Goal: Task Accomplishment & Management: Manage account settings

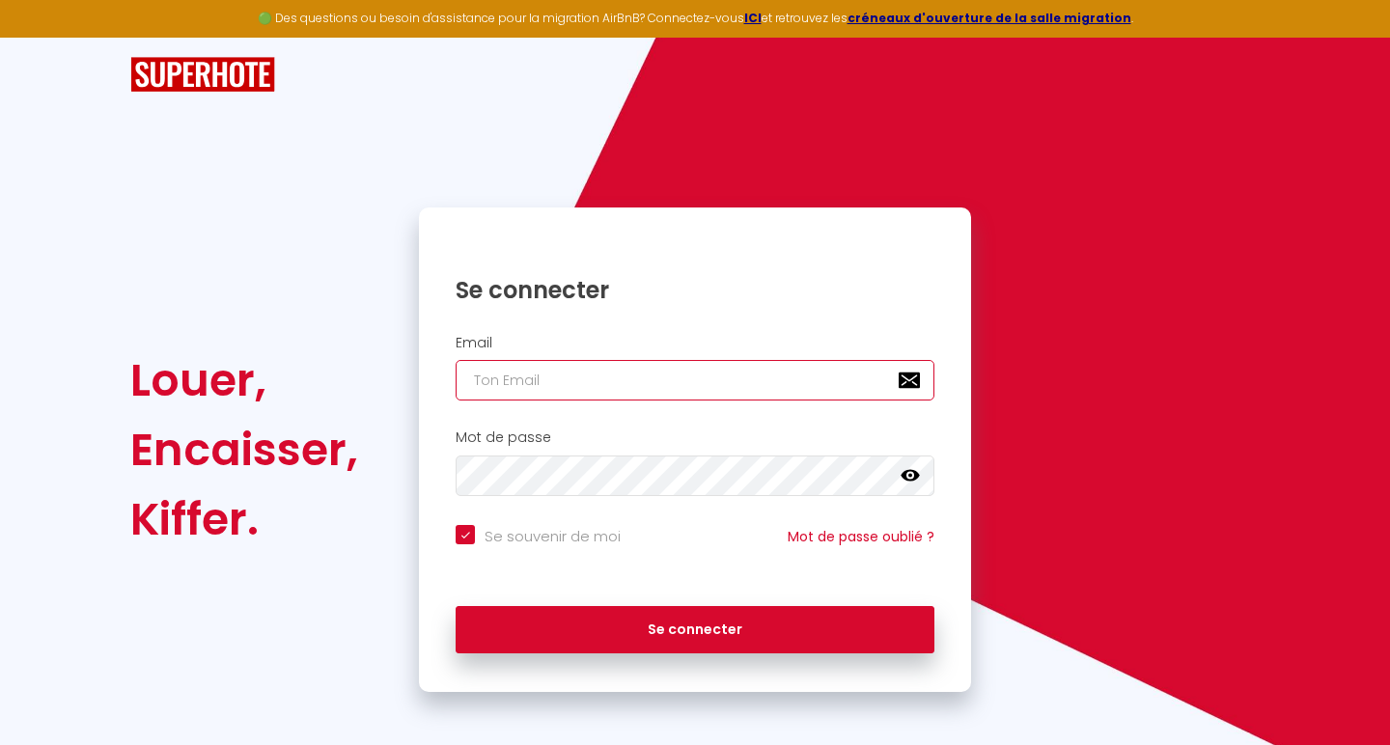
type input "[EMAIL_ADDRESS][DOMAIN_NAME]"
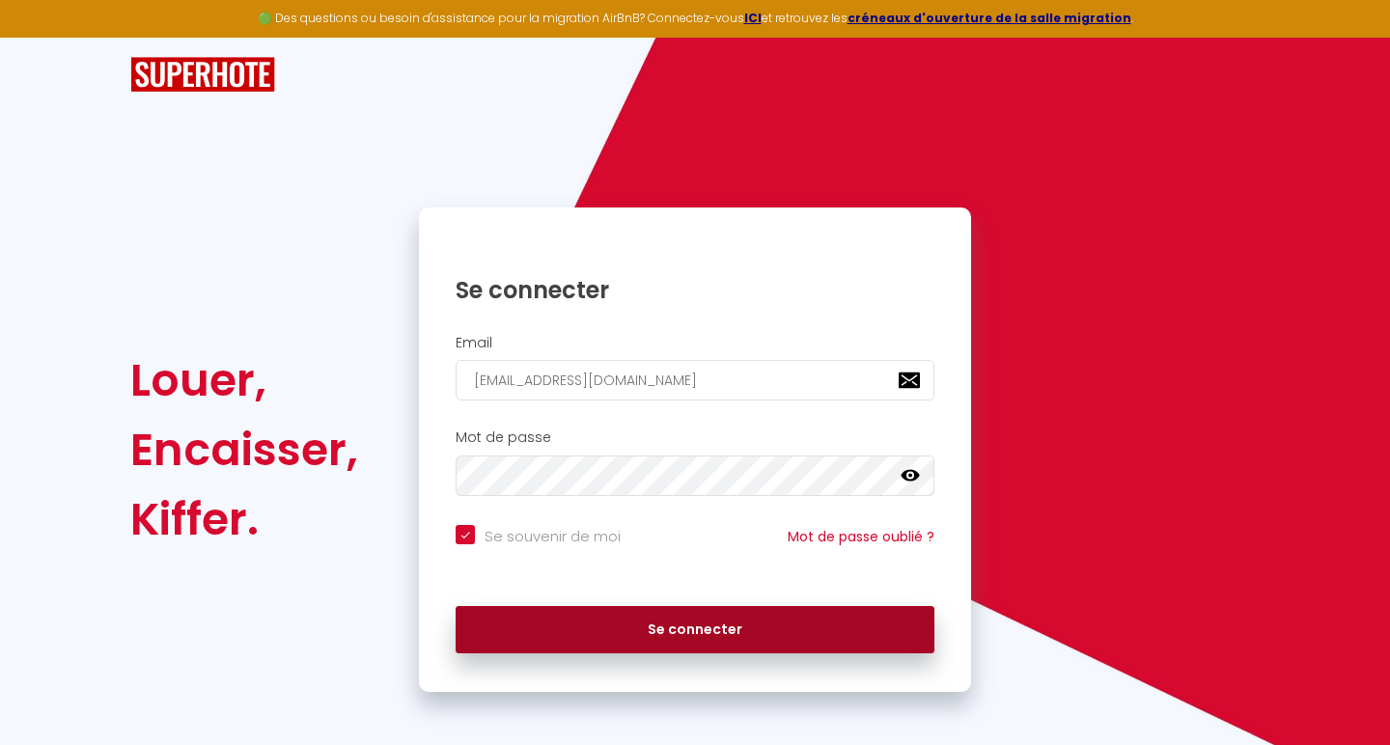
click at [692, 628] on button "Se connecter" at bounding box center [695, 630] width 479 height 48
checkbox input "true"
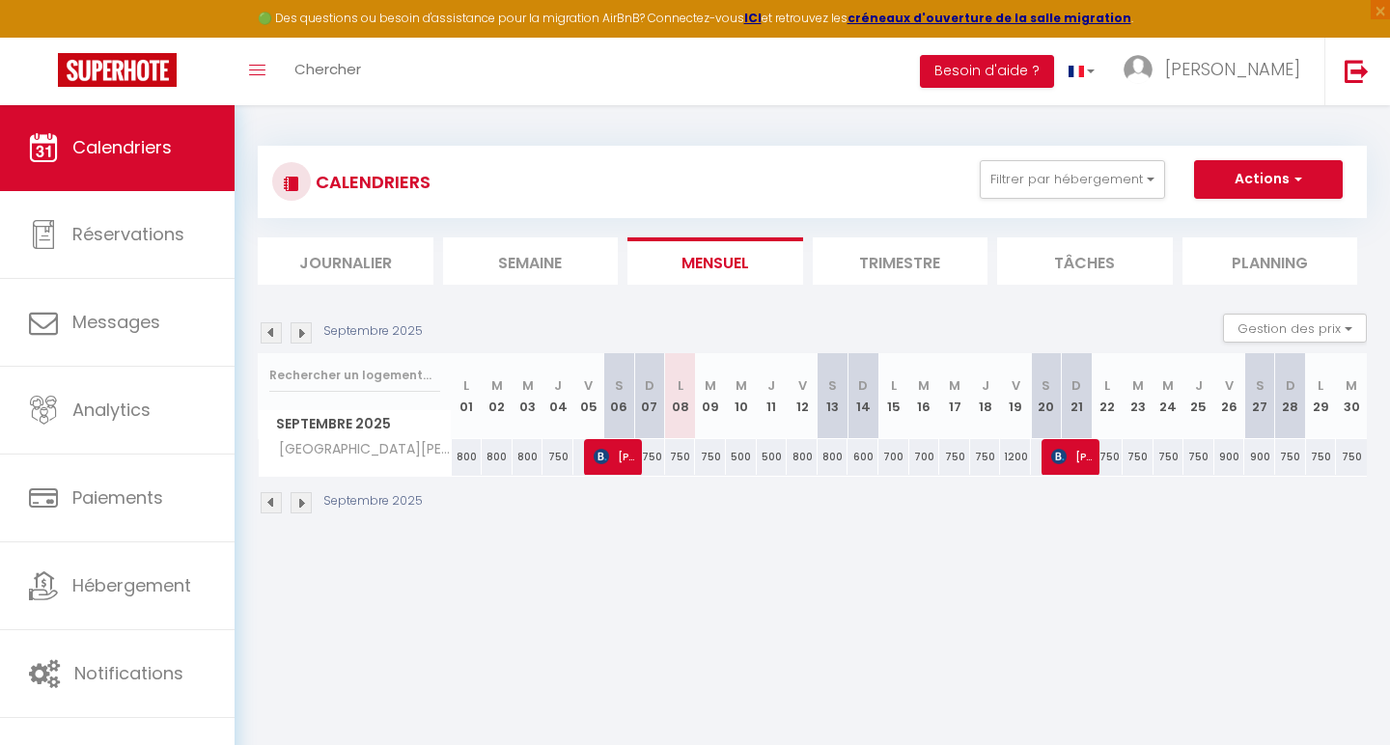
click at [1013, 400] on th "V 19" at bounding box center [1015, 396] width 31 height 86
click at [1252, 198] on div "CALENDRIERS Filtrer par hébergement Tous La [PERSON_NAME] Effacer Sauvegarder A…" at bounding box center [812, 181] width 1080 height 43
click at [1254, 184] on button "Actions" at bounding box center [1268, 179] width 149 height 39
click at [1248, 212] on link "Nouvelle réservation" at bounding box center [1248, 224] width 168 height 29
select select
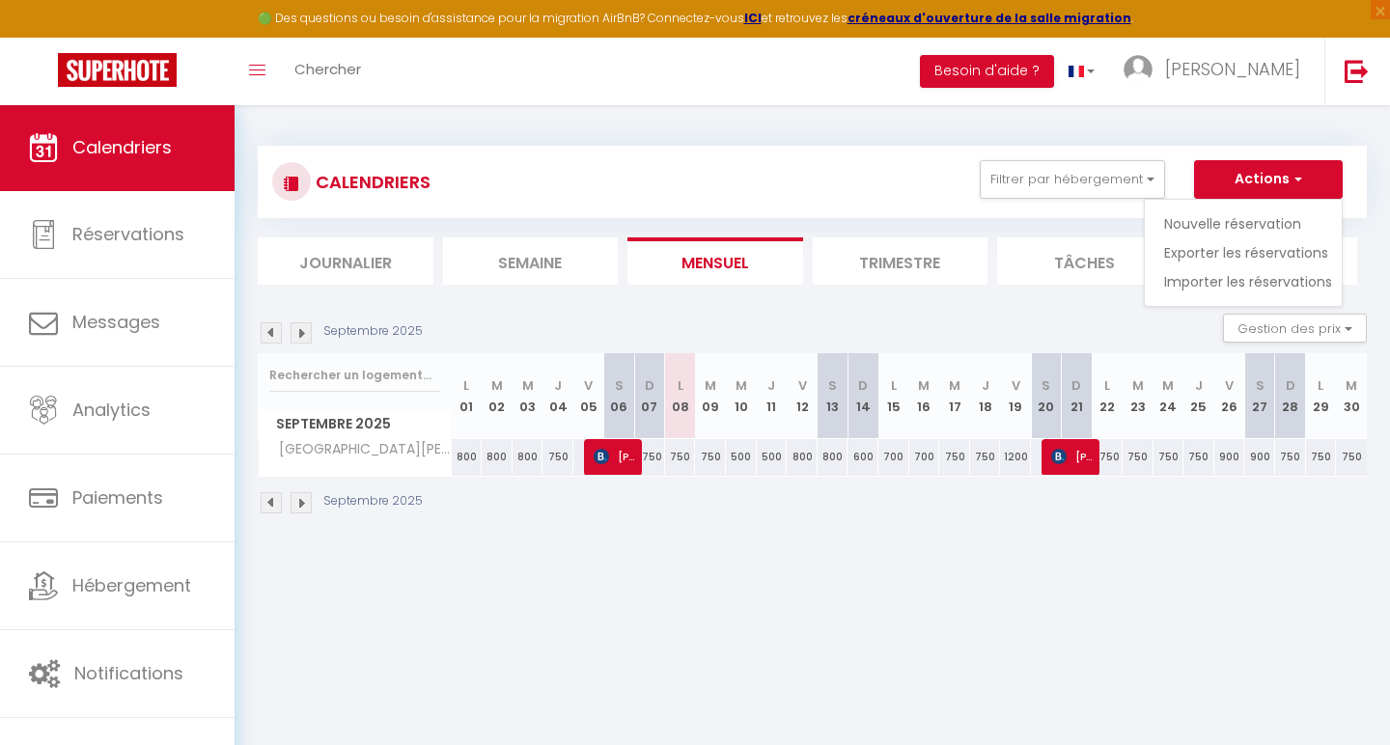
select select
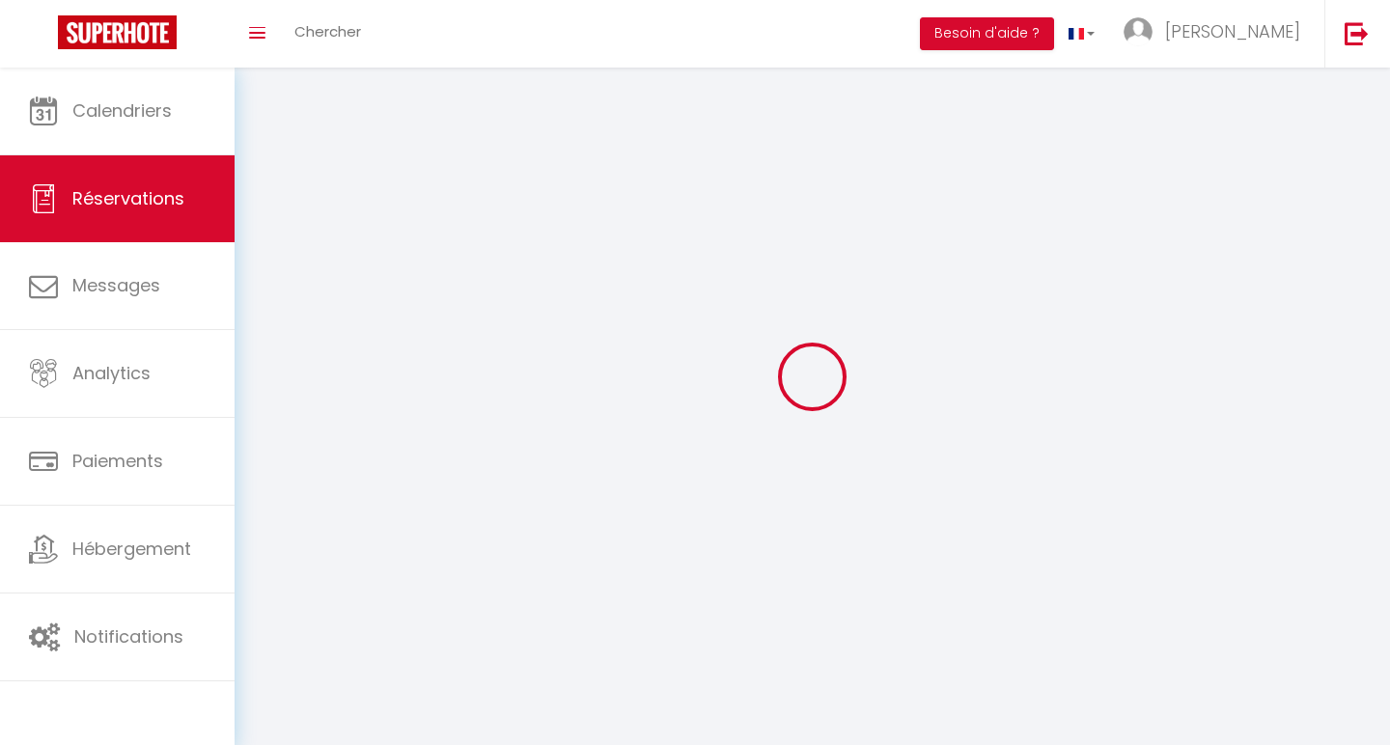
select select
checkbox input "false"
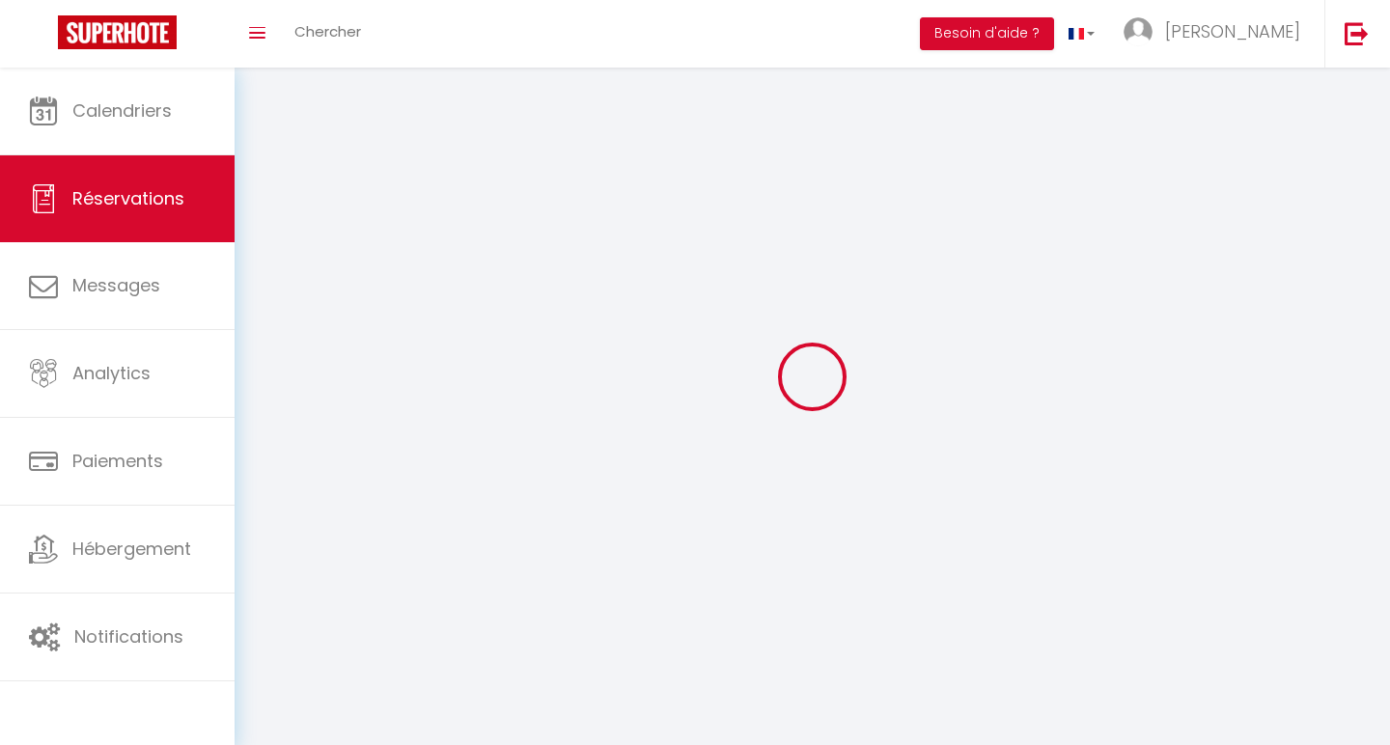
select select
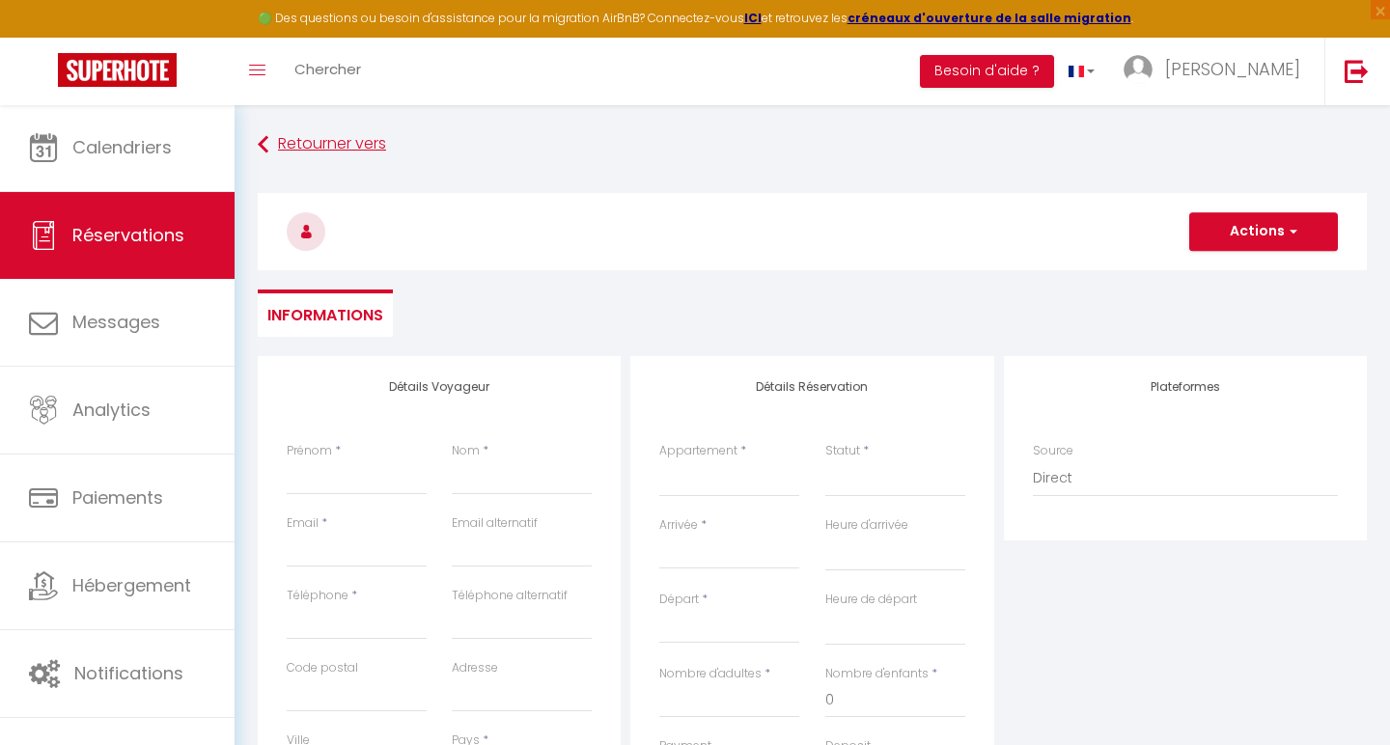
click at [325, 146] on link "Retourner vers" at bounding box center [812, 144] width 1109 height 35
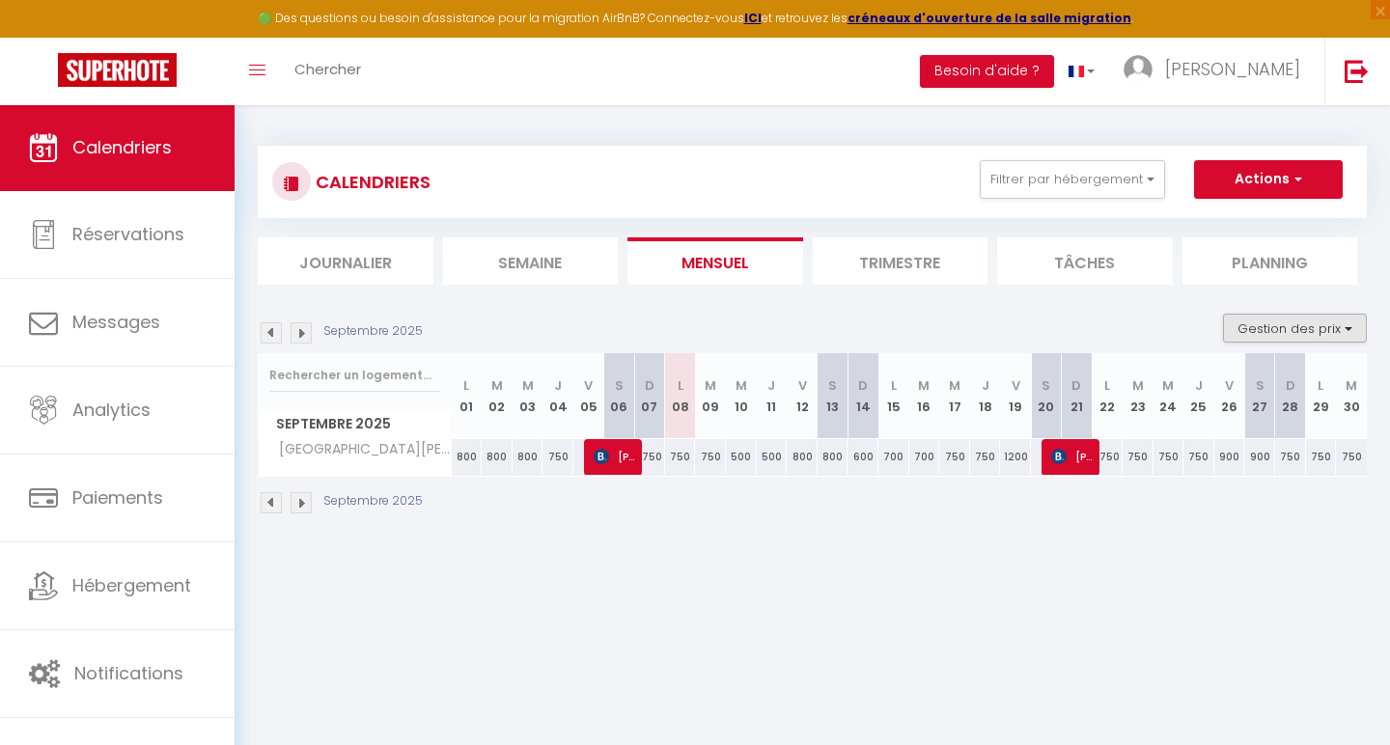
click at [1251, 324] on button "Gestion des prix" at bounding box center [1295, 328] width 144 height 29
click at [1231, 458] on input "Disponibilité" at bounding box center [1279, 455] width 174 height 19
checkbox input "true"
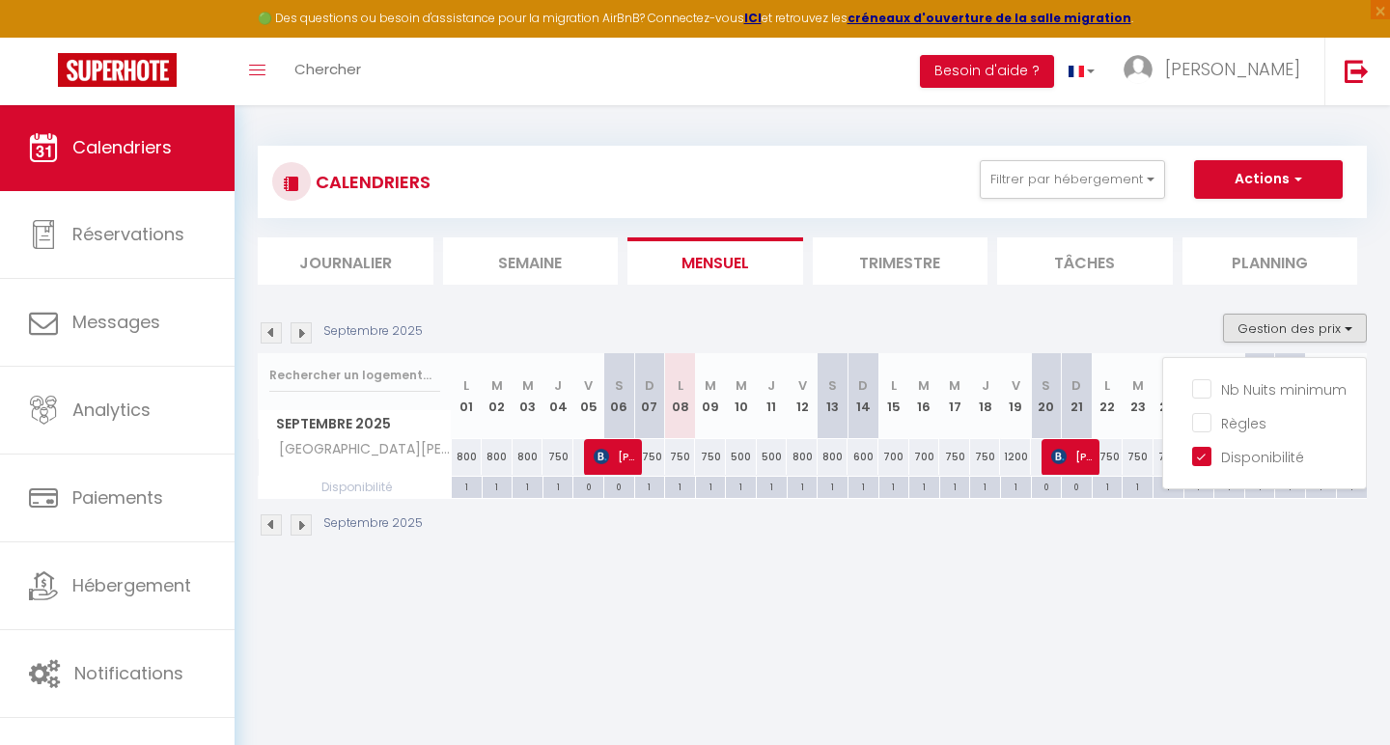
click at [1029, 552] on div "Septembre 2025" at bounding box center [812, 527] width 1109 height 57
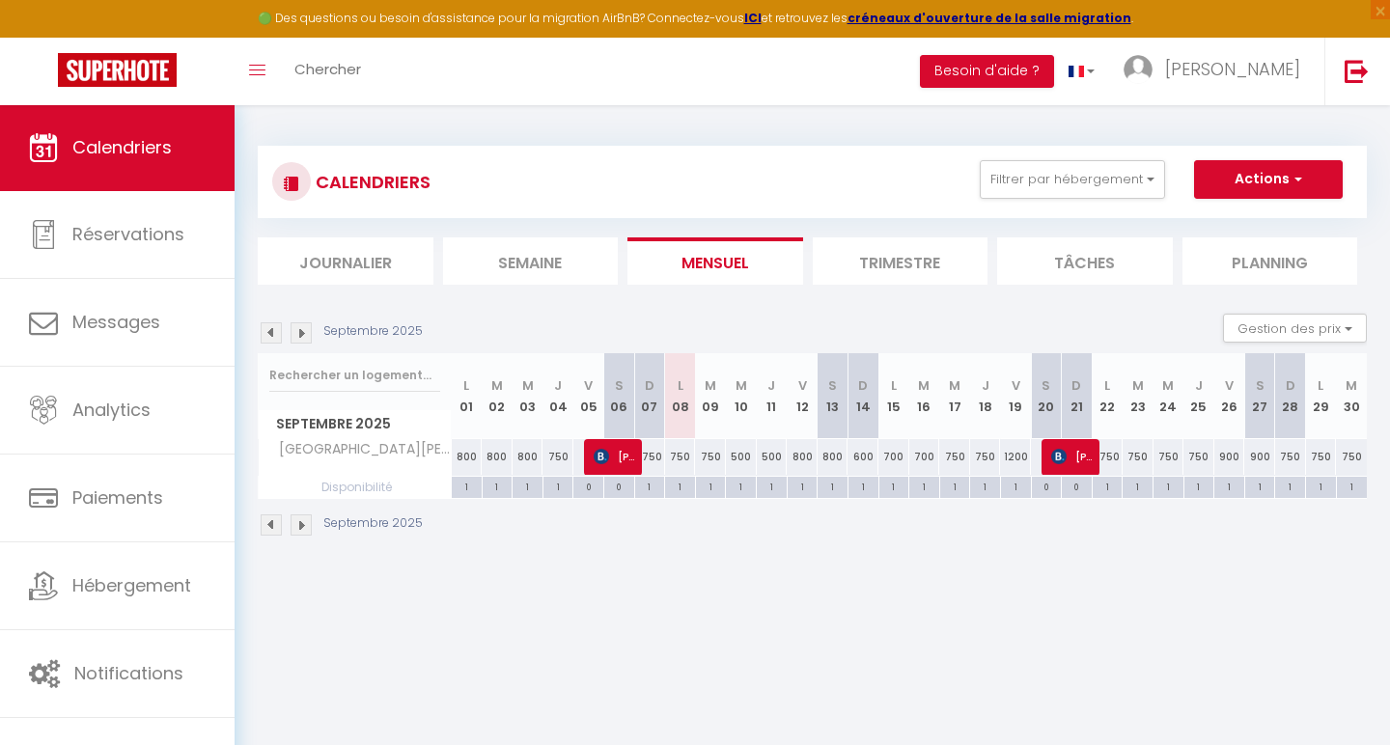
click at [1025, 463] on div "1200" at bounding box center [1015, 457] width 31 height 36
type input "1200"
type input "Ven 19 Septembre 2025"
type input "[PERSON_NAME] 20 Septembre 2025"
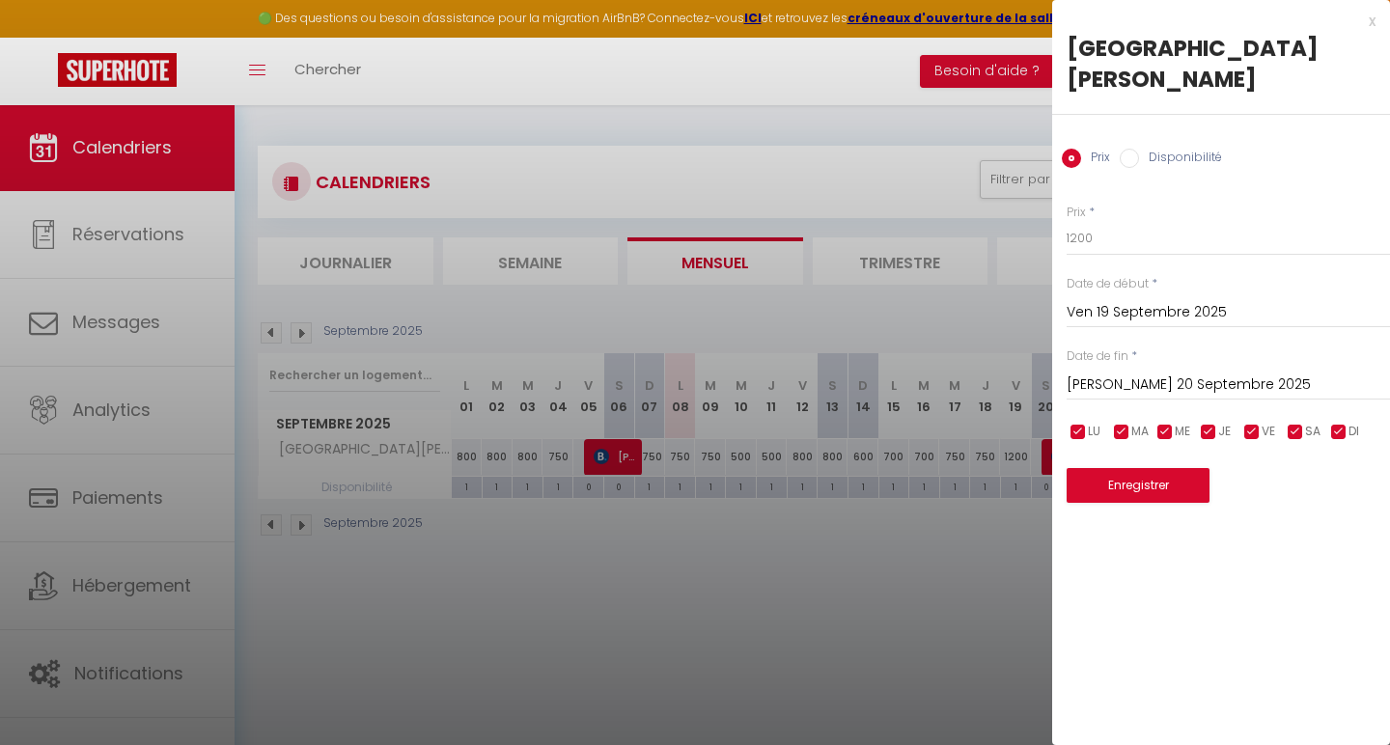
click at [1133, 149] on input "Disponibilité" at bounding box center [1129, 158] width 19 height 19
radio input "true"
radio input "false"
click at [1083, 425] on input "checkbox" at bounding box center [1078, 434] width 19 height 19
checkbox input "false"
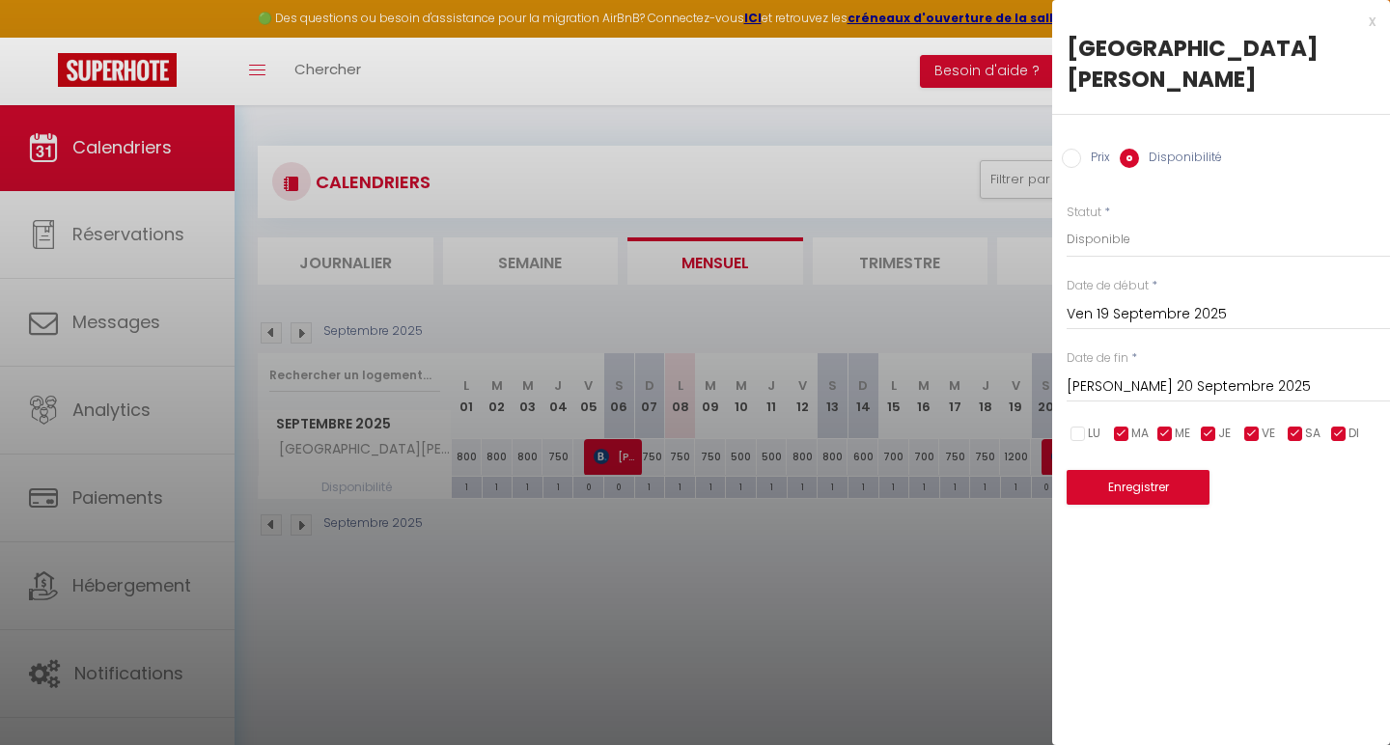
click at [1125, 425] on input "checkbox" at bounding box center [1121, 434] width 19 height 19
checkbox input "false"
click at [1160, 425] on input "checkbox" at bounding box center [1165, 434] width 19 height 19
checkbox input "false"
click at [1203, 425] on input "checkbox" at bounding box center [1208, 434] width 19 height 19
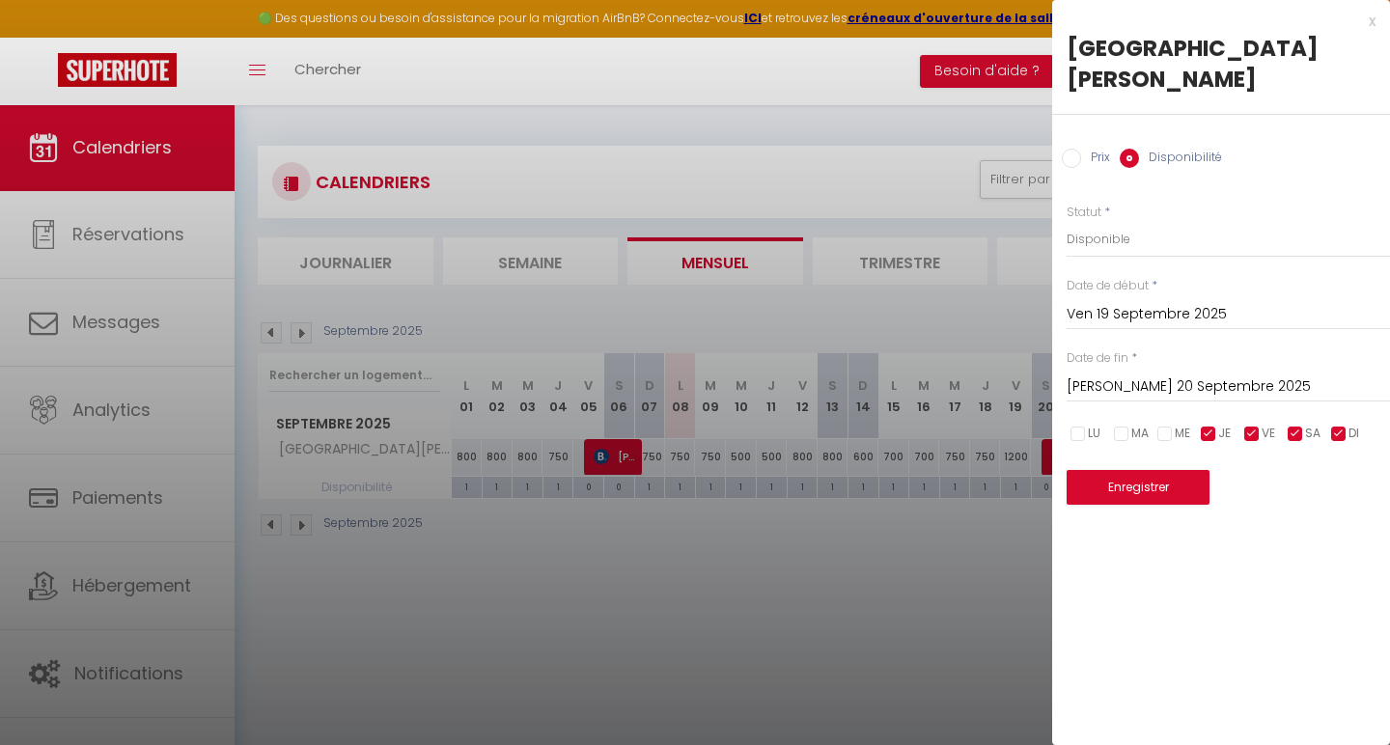
checkbox input "false"
click at [1249, 425] on input "checkbox" at bounding box center [1252, 434] width 19 height 19
checkbox input "false"
click at [1288, 425] on input "checkbox" at bounding box center [1295, 434] width 19 height 19
checkbox input "false"
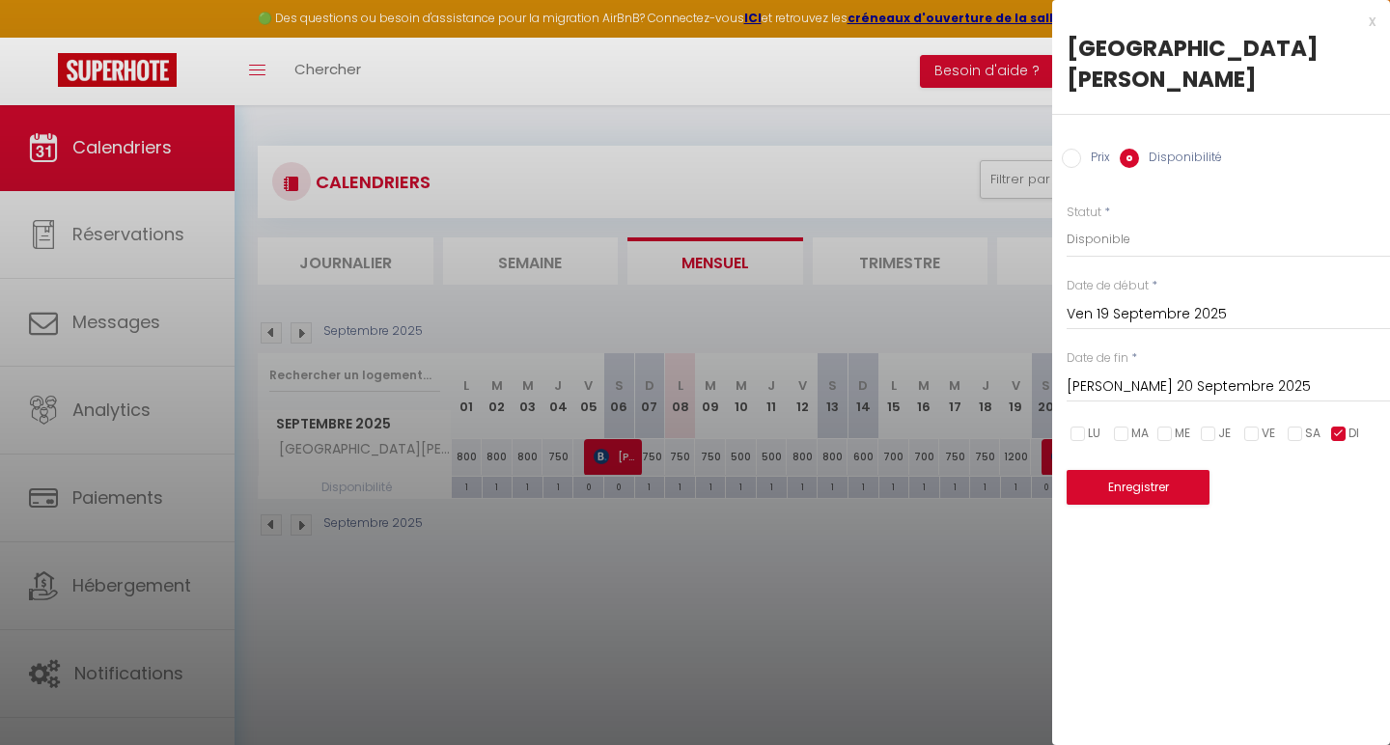
click at [1344, 425] on input "checkbox" at bounding box center [1338, 434] width 19 height 19
checkbox input "false"
click at [1097, 221] on select "Disponible Indisponible" at bounding box center [1228, 239] width 323 height 37
select select "0"
click at [1120, 470] on button "Enregistrer" at bounding box center [1138, 487] width 143 height 35
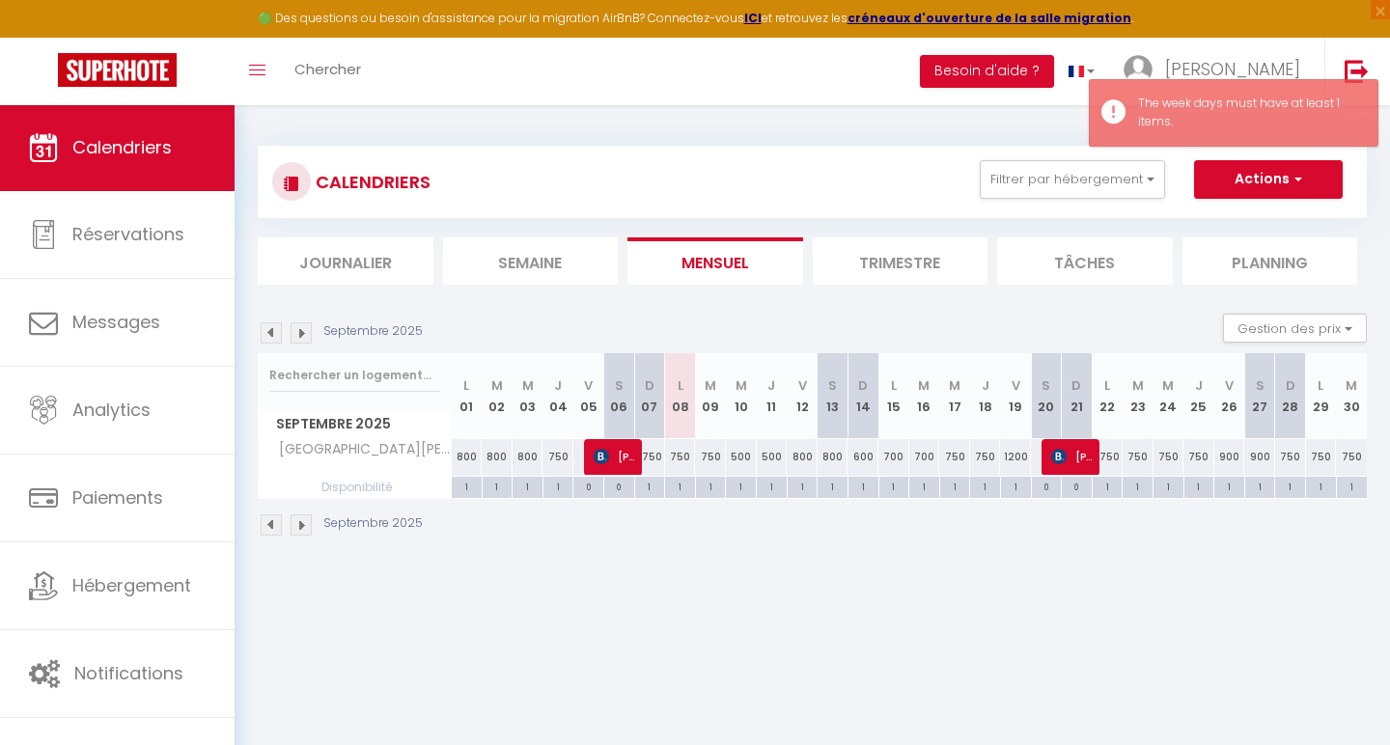
click at [1016, 425] on th "V 19" at bounding box center [1015, 396] width 31 height 86
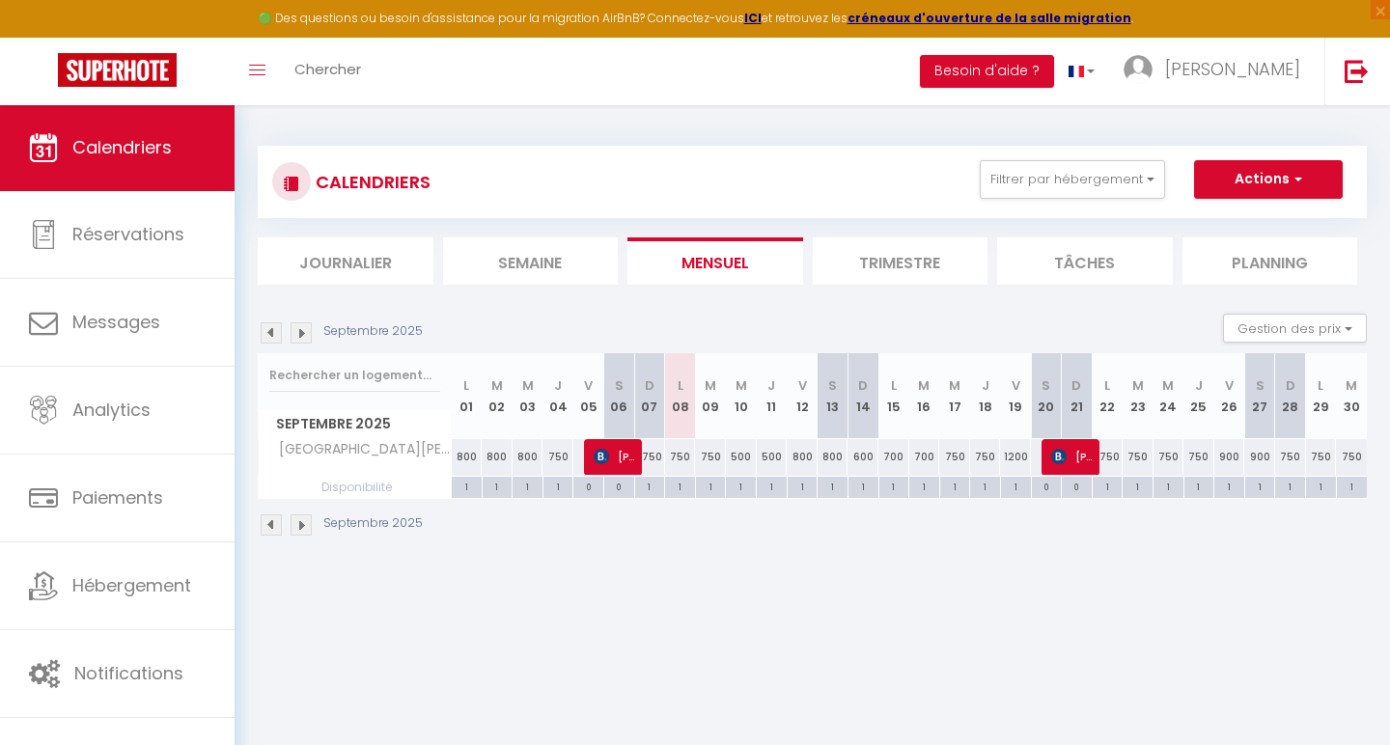
click at [1014, 441] on div "1200" at bounding box center [1015, 457] width 31 height 36
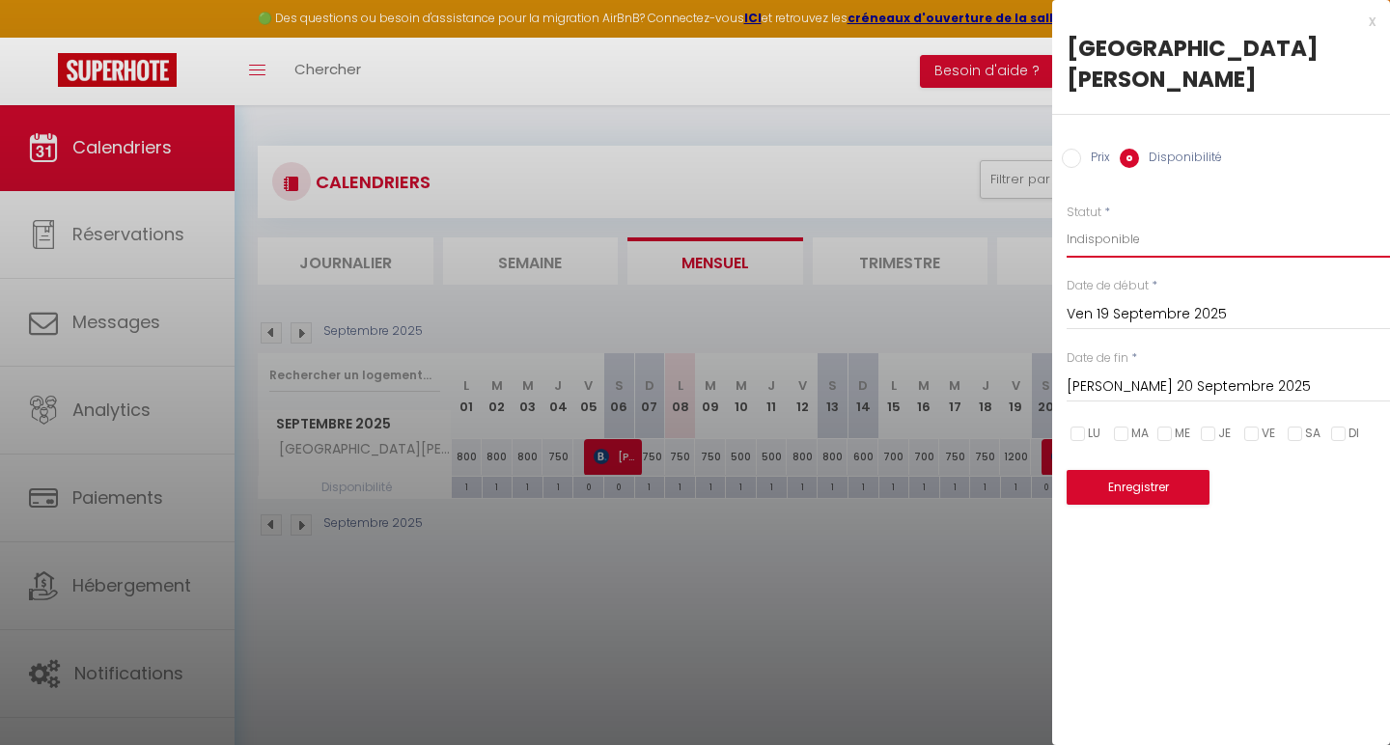
click at [1140, 221] on select "Disponible Indisponible" at bounding box center [1228, 239] width 323 height 37
select select "0"
click at [1251, 425] on input "checkbox" at bounding box center [1252, 434] width 19 height 19
checkbox input "true"
click at [1108, 470] on button "Enregistrer" at bounding box center [1138, 487] width 143 height 35
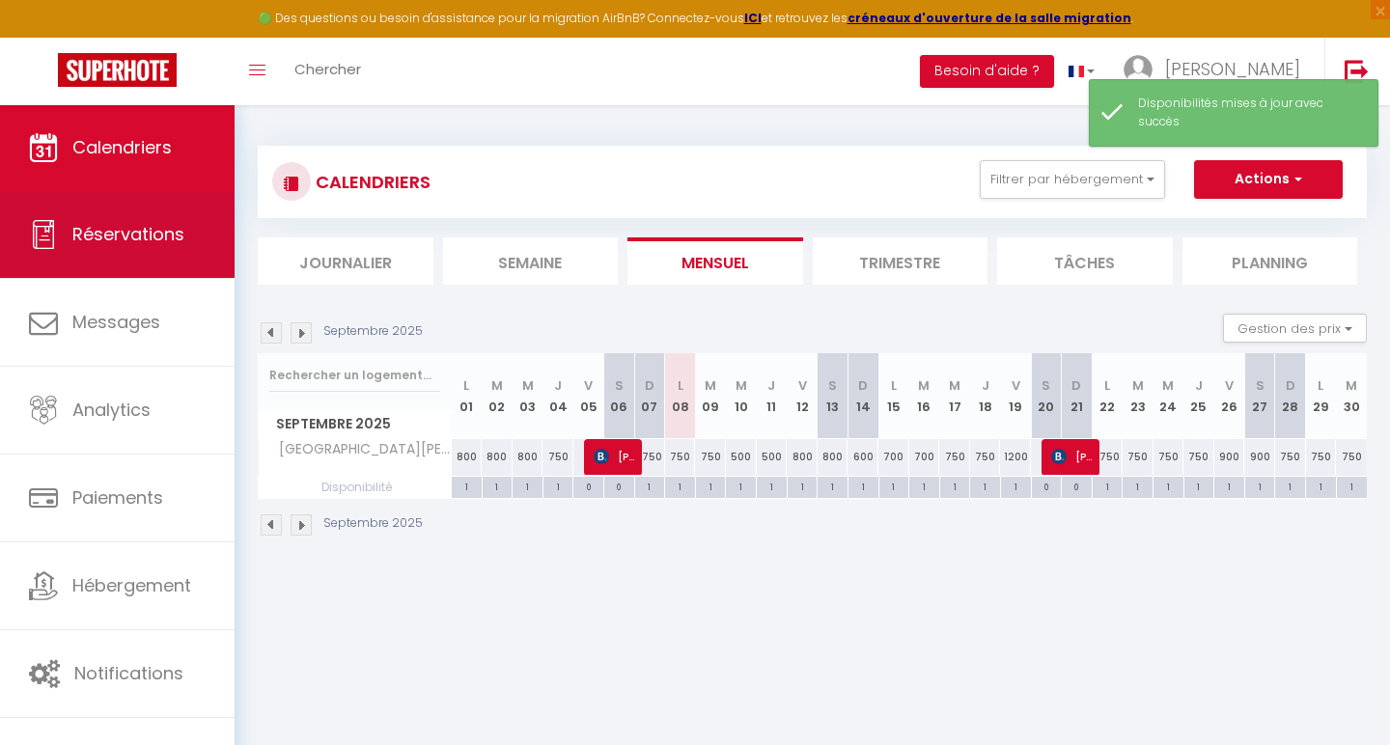
click at [155, 228] on span "Réservations" at bounding box center [128, 234] width 112 height 24
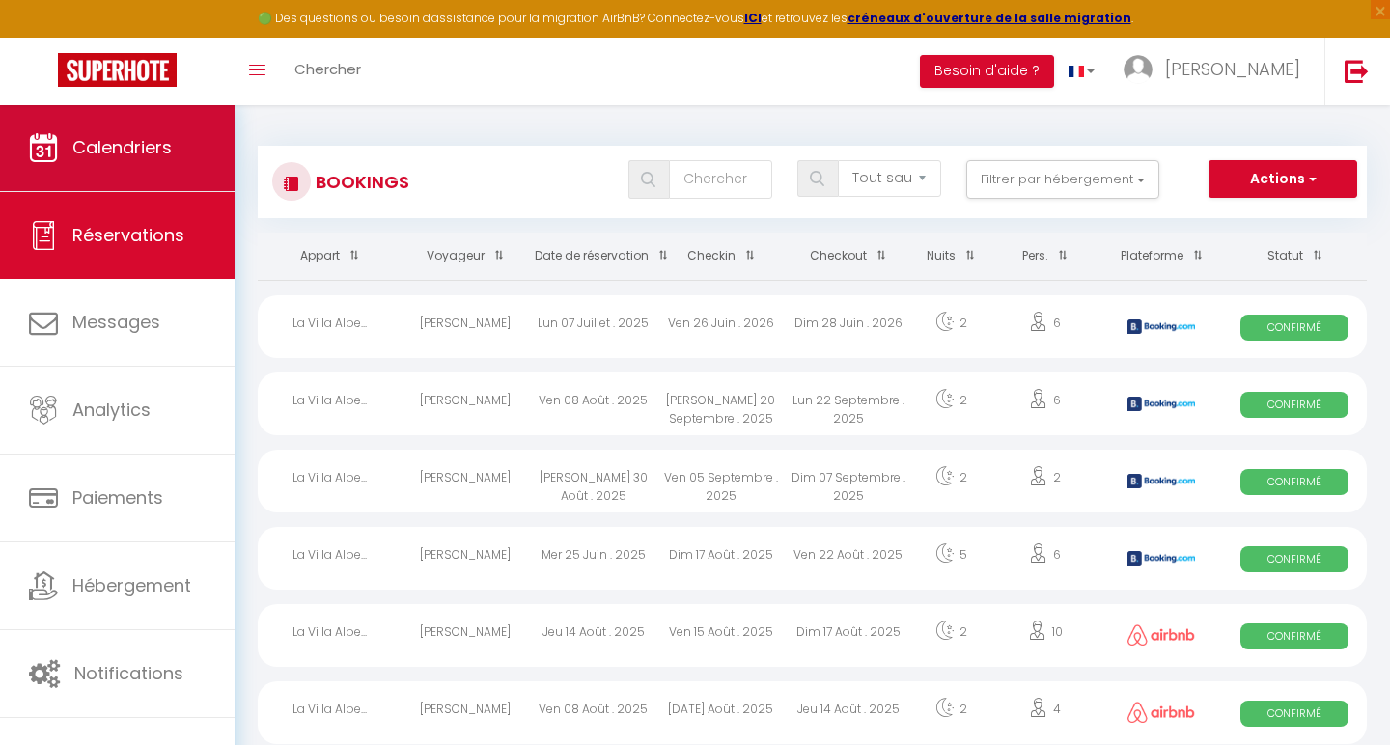
click at [140, 176] on link "Calendriers" at bounding box center [117, 147] width 235 height 87
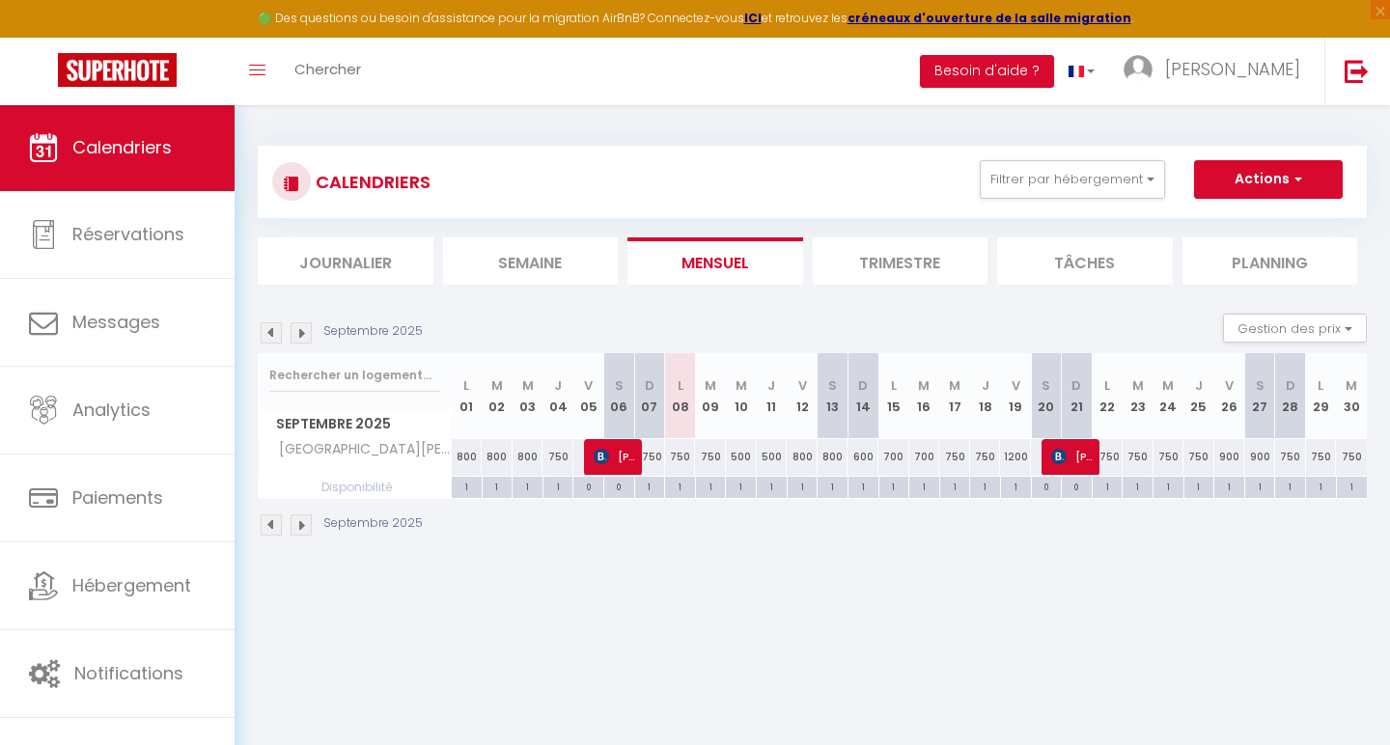
click at [1019, 454] on div "1200" at bounding box center [1015, 457] width 31 height 36
type input "1200"
type input "Ven 19 Septembre 2025"
type input "[PERSON_NAME] 20 Septembre 2025"
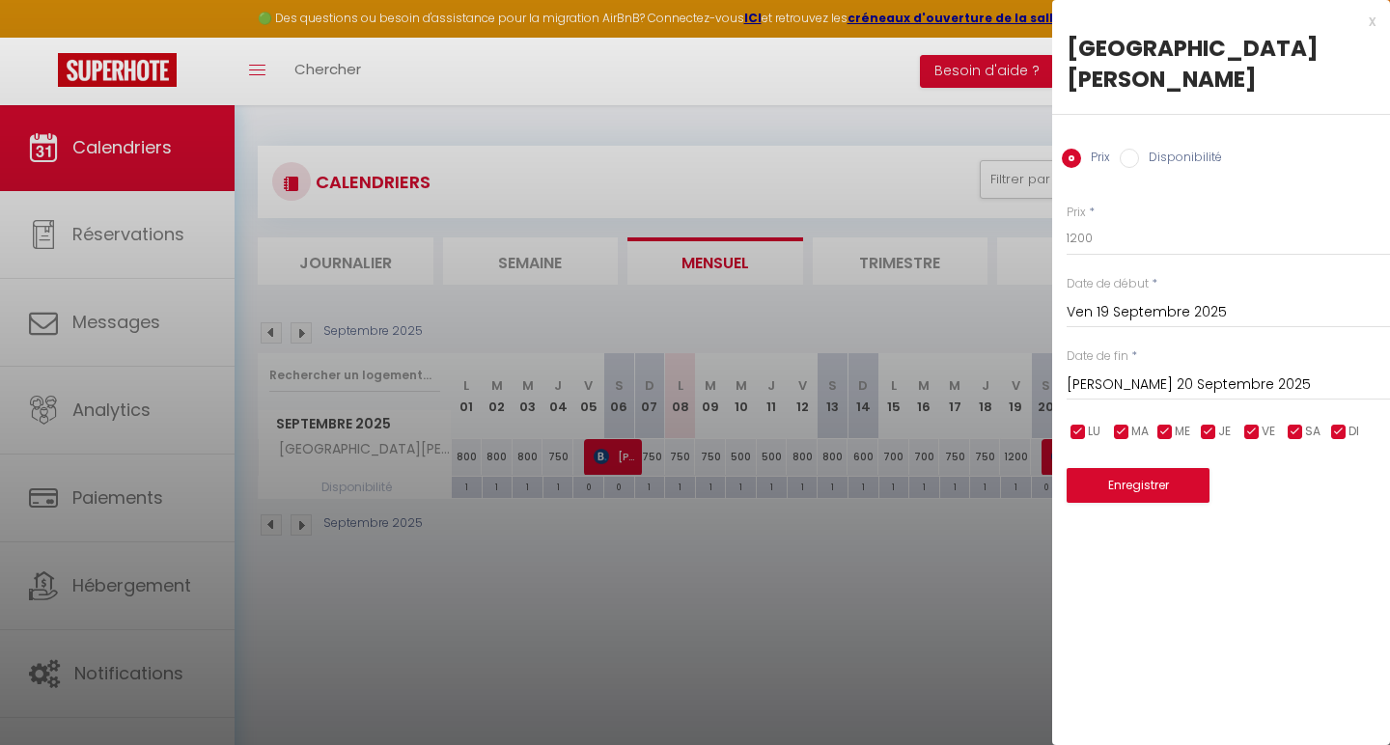
click at [1126, 149] on input "Disponibilité" at bounding box center [1129, 158] width 19 height 19
radio input "true"
radio input "false"
click at [1369, 21] on div "x" at bounding box center [1213, 21] width 323 height 23
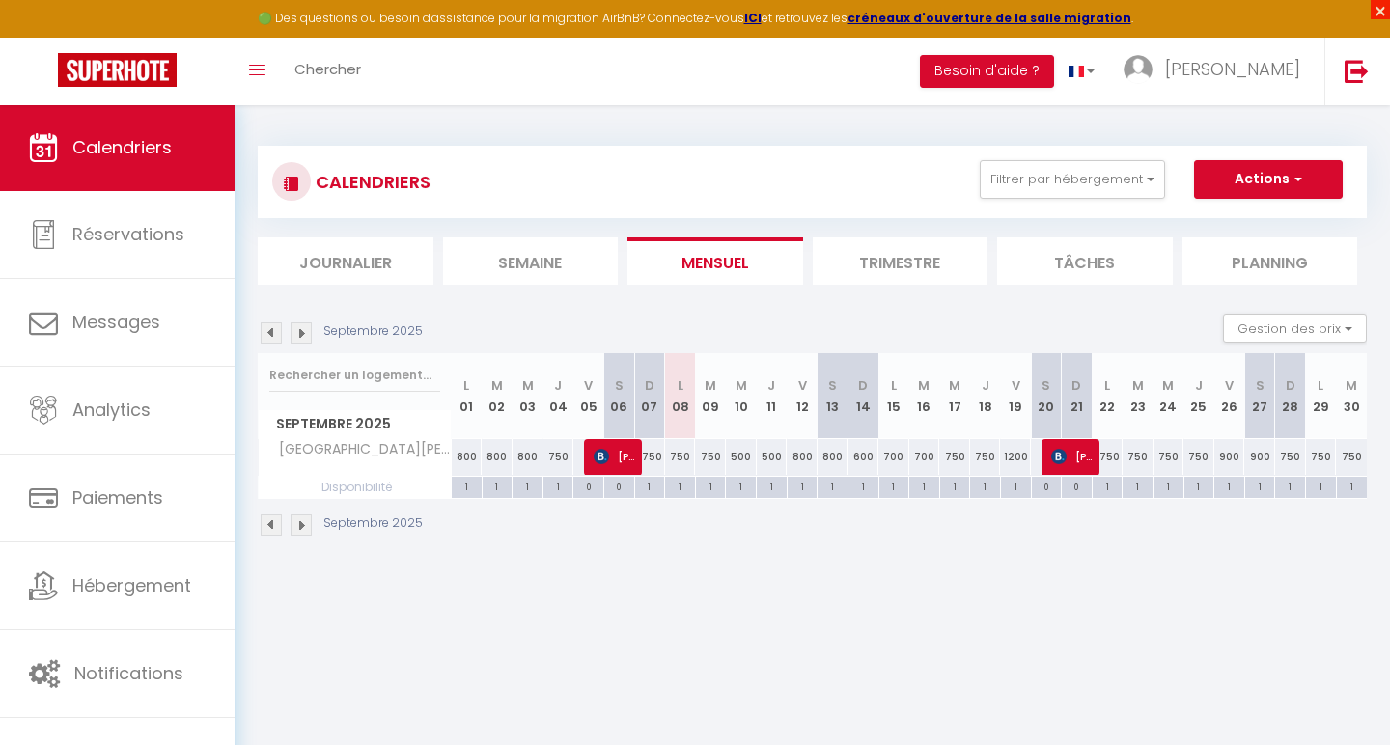
click at [1382, 14] on span "×" at bounding box center [1380, 9] width 19 height 19
click at [1344, 51] on link at bounding box center [1357, 72] width 64 height 68
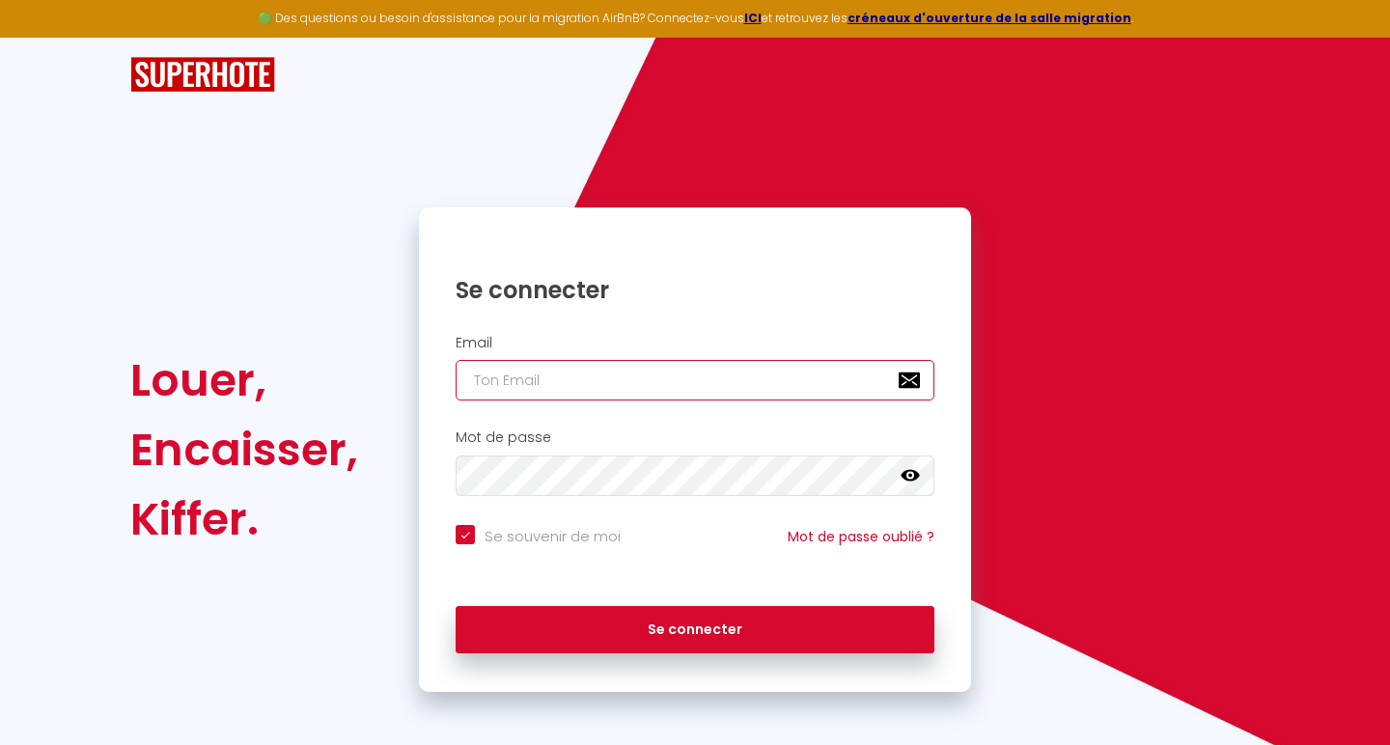
type input "[EMAIL_ADDRESS][DOMAIN_NAME]"
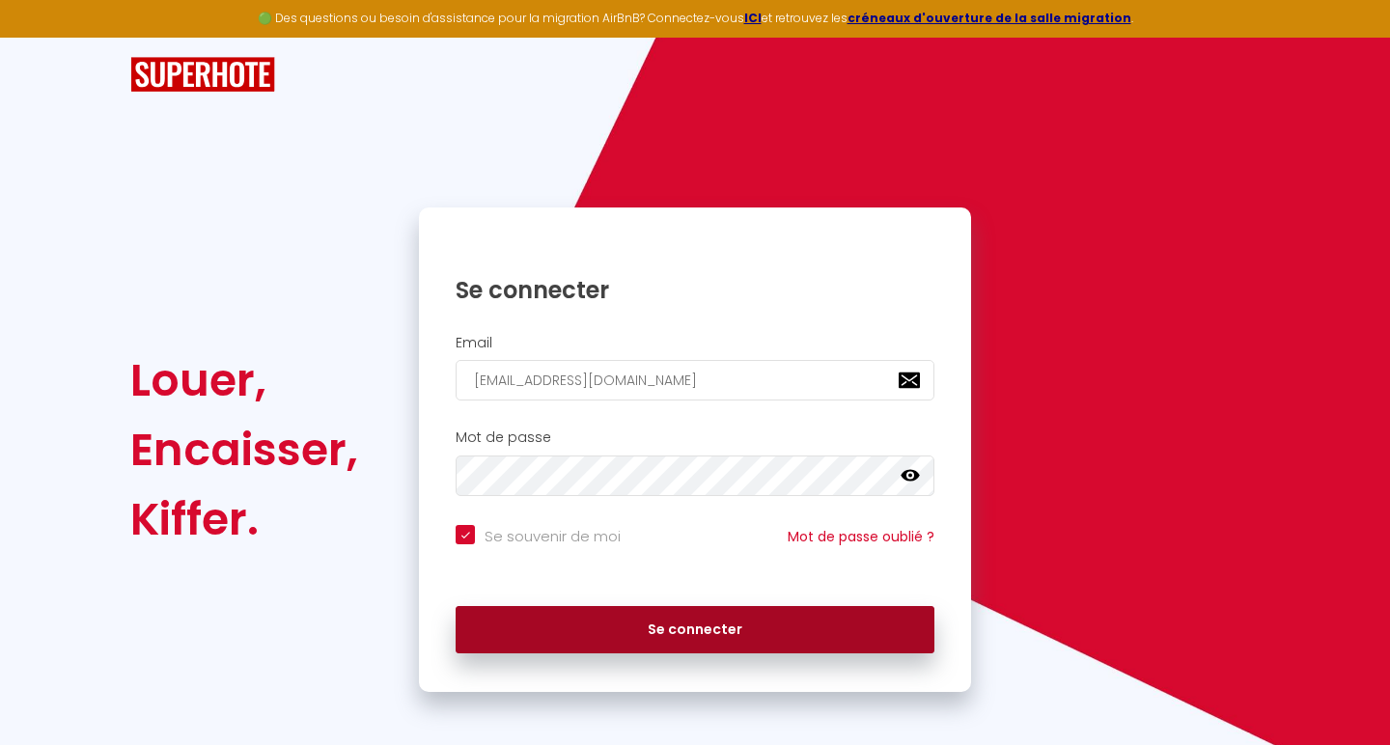
click at [648, 624] on button "Se connecter" at bounding box center [695, 630] width 479 height 48
checkbox input "true"
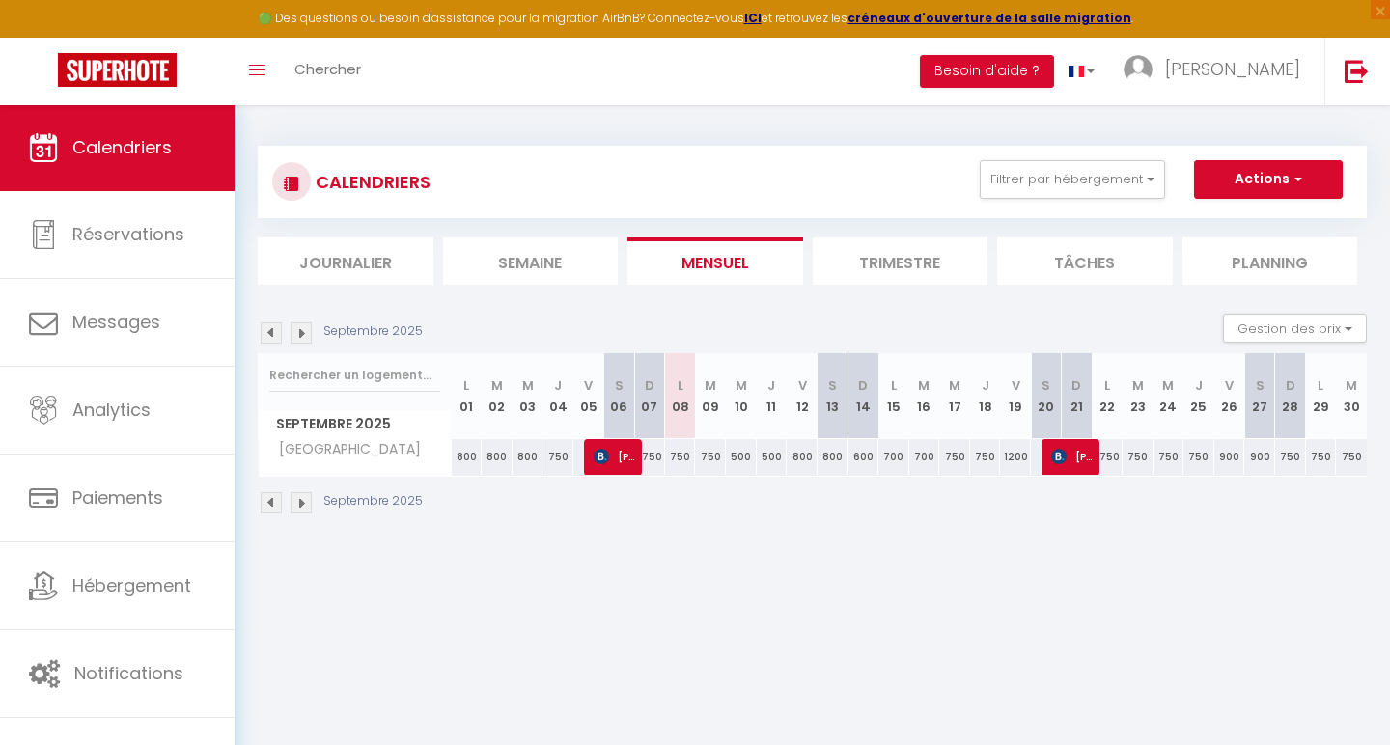
click at [1015, 460] on div "1200" at bounding box center [1015, 457] width 31 height 36
type input "1200"
select select "1"
type input "Ven 19 Septembre 2025"
type input "[PERSON_NAME] 20 Septembre 2025"
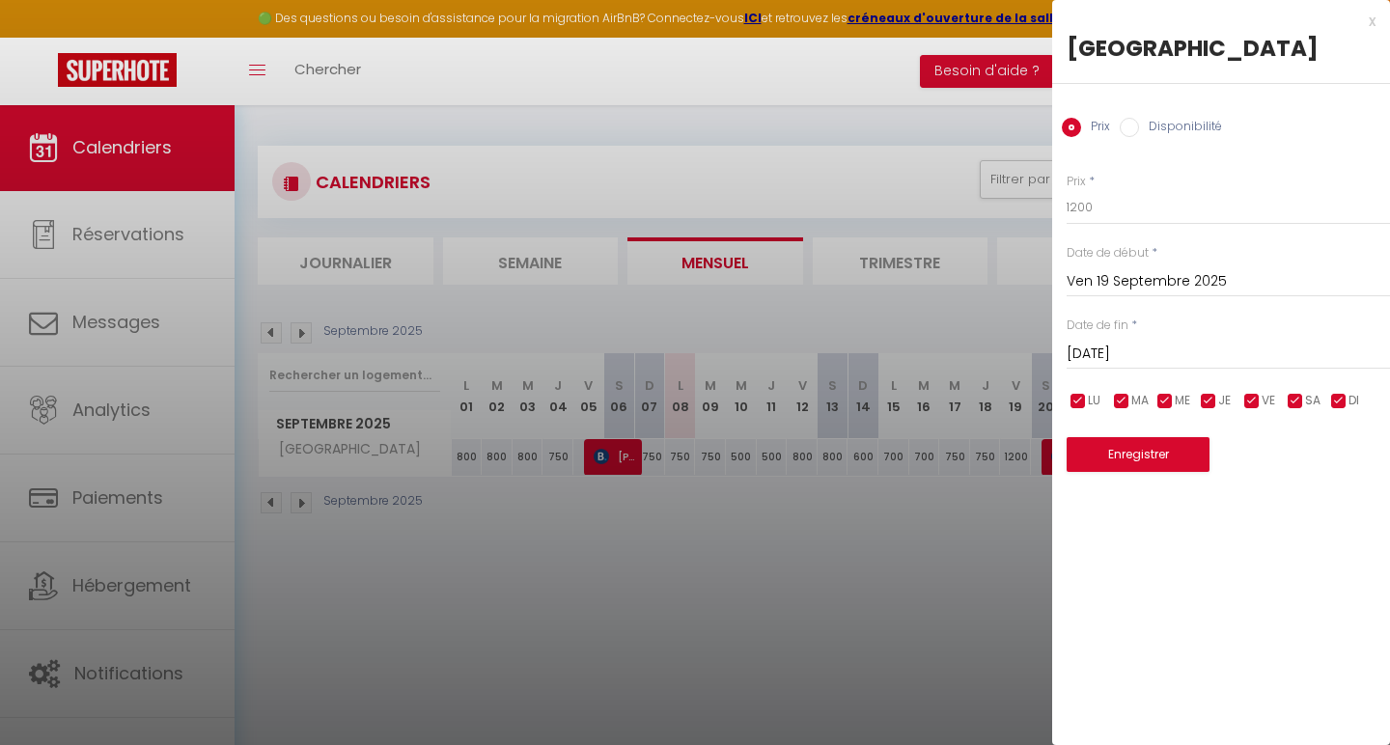
click at [1128, 132] on input "Disponibilité" at bounding box center [1129, 127] width 19 height 19
radio input "true"
radio input "false"
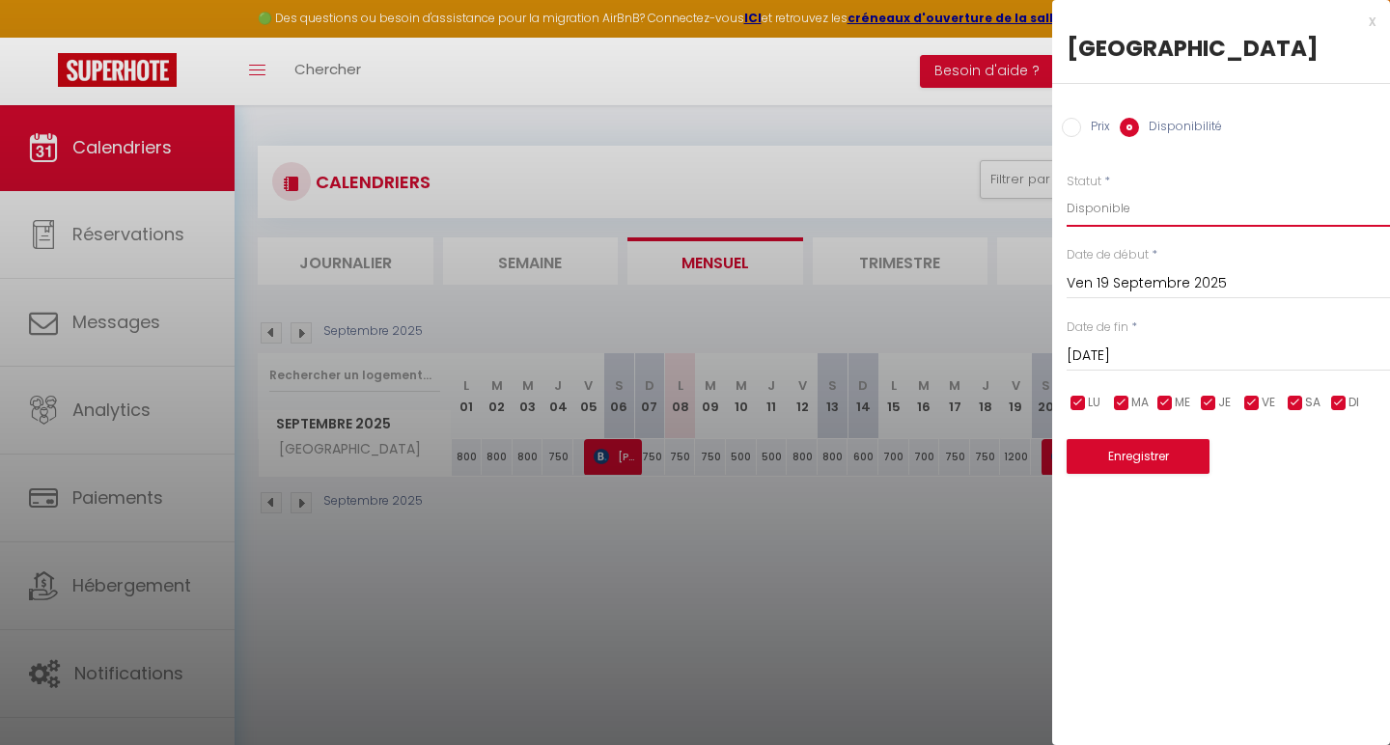
click at [1111, 223] on select "Disponible Indisponible" at bounding box center [1228, 208] width 323 height 37
select select "0"
click at [1147, 452] on button "Enregistrer" at bounding box center [1138, 456] width 143 height 35
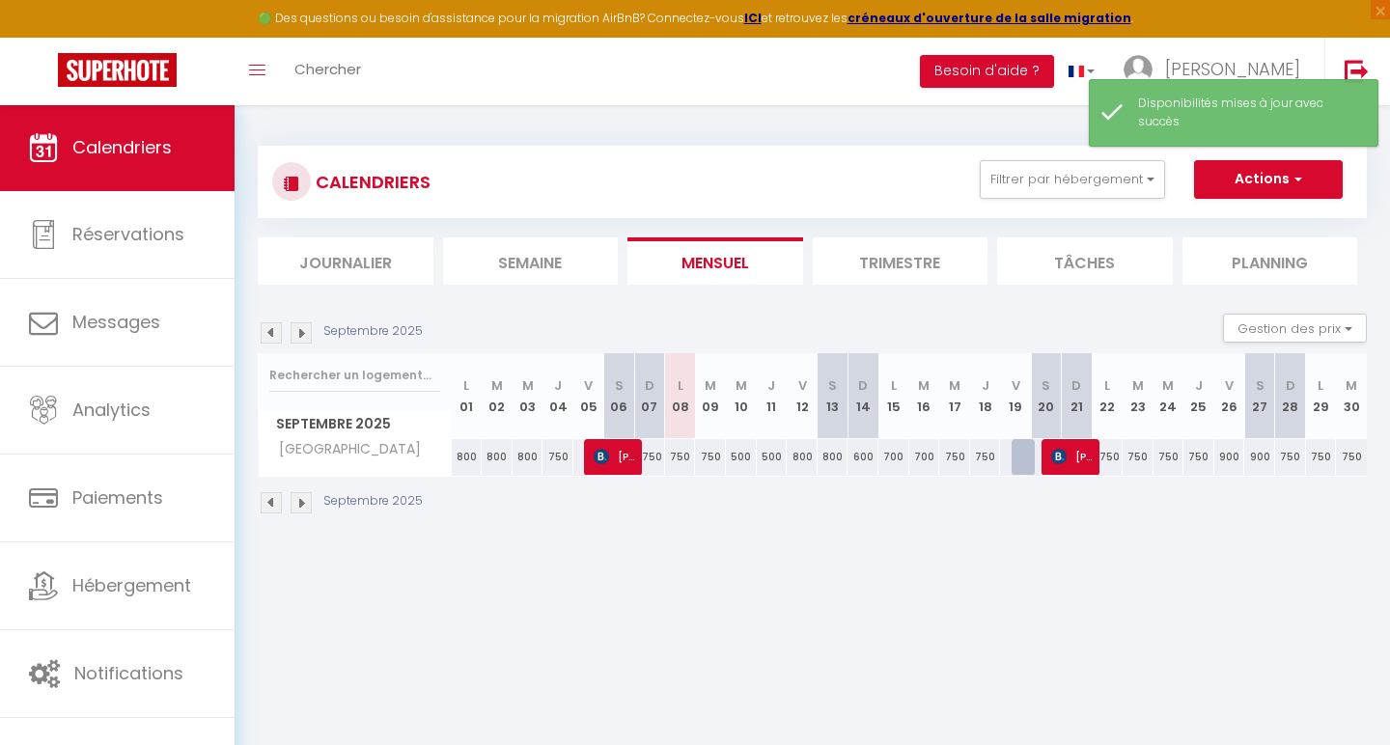
click at [1198, 572] on body "🟢 Des questions ou besoin d'assistance pour la migration AirBnB? Connectez-vous…" at bounding box center [695, 476] width 1390 height 745
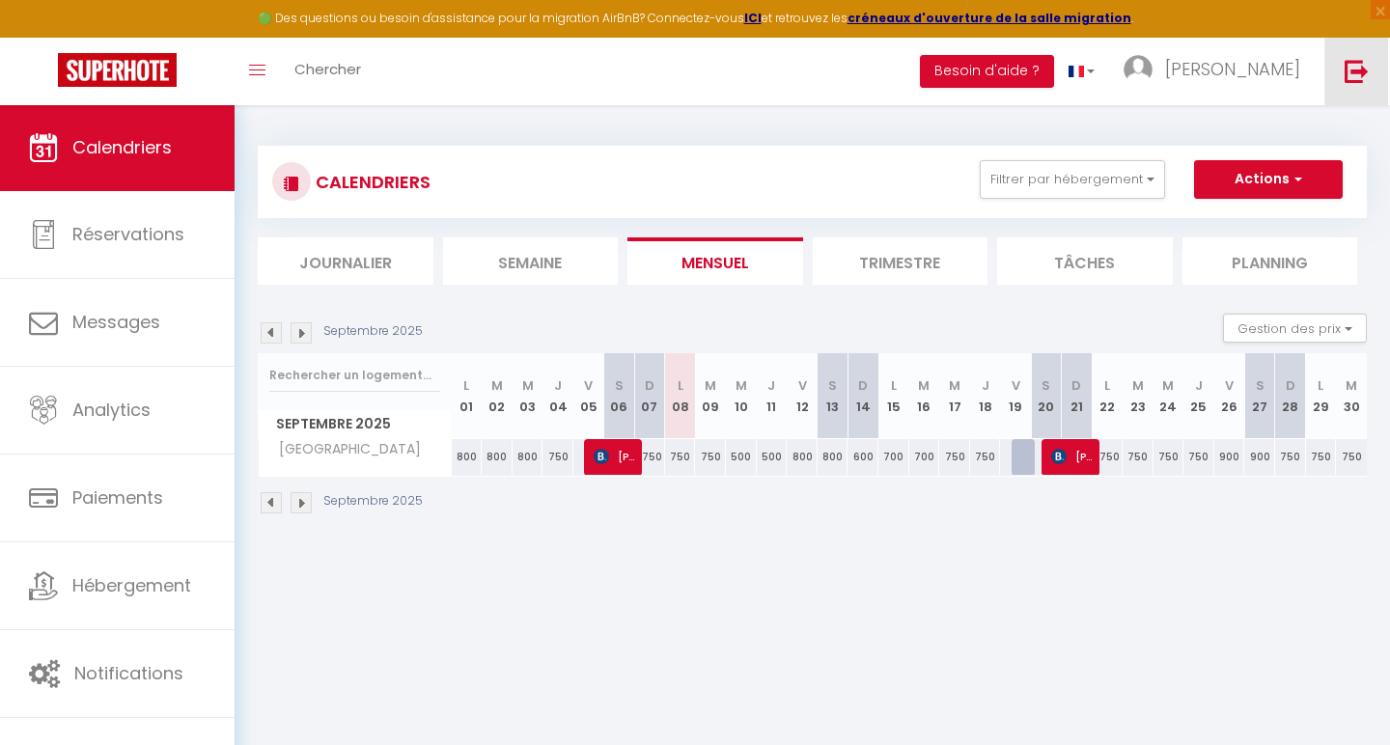
click at [1357, 68] on img at bounding box center [1357, 71] width 24 height 24
